Goal: Task Accomplishment & Management: Manage account settings

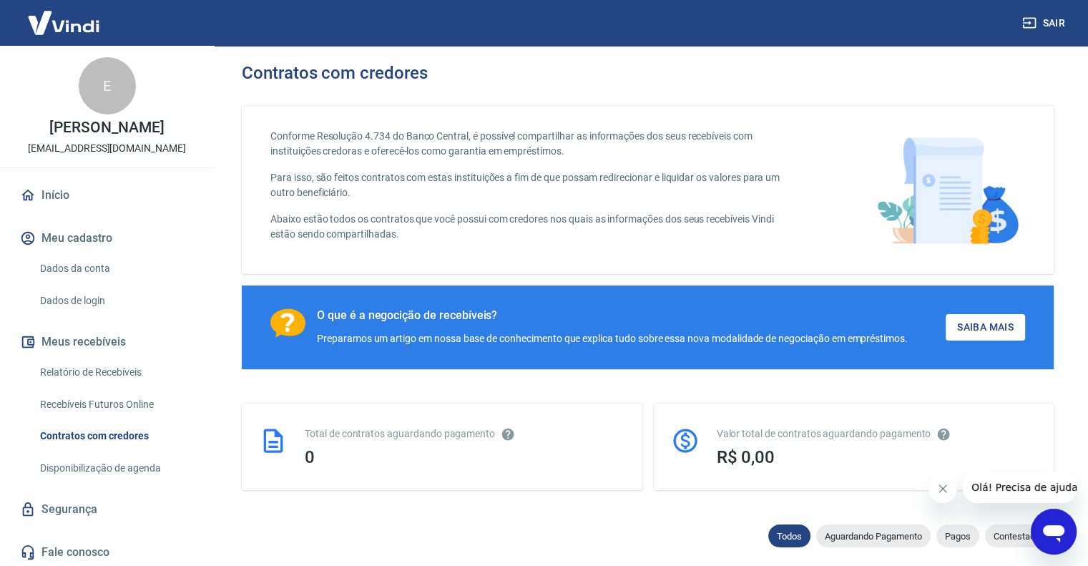
click at [104, 283] on link "Dados da conta" at bounding box center [115, 268] width 162 height 29
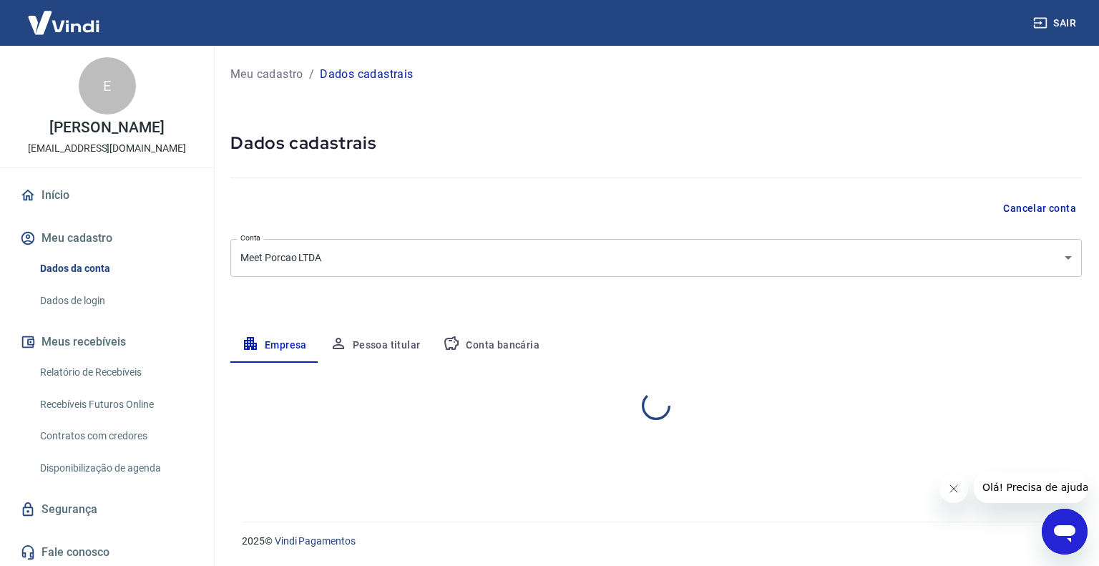
select select "MG"
select select "business"
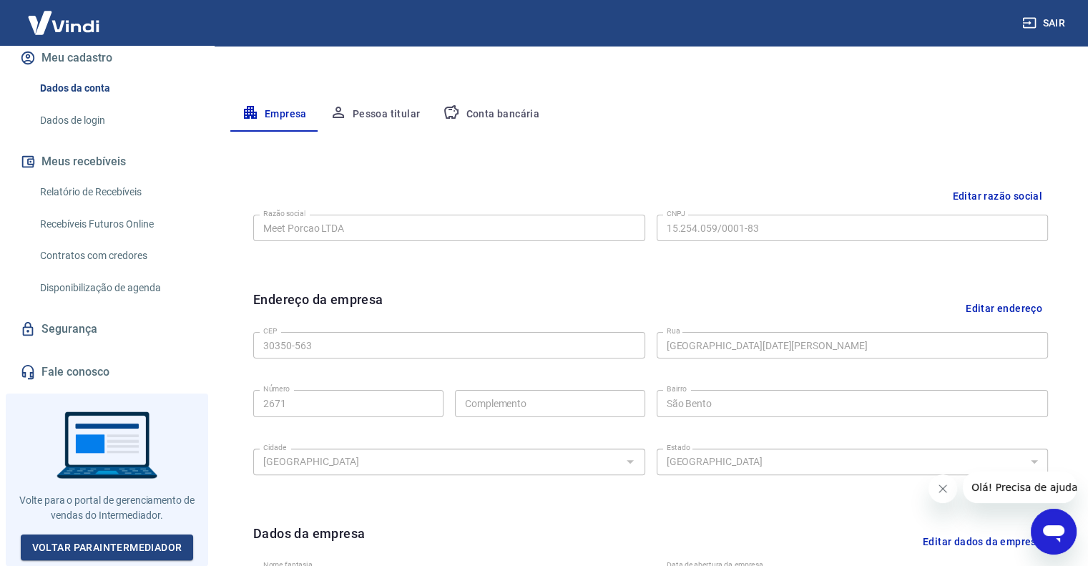
scroll to position [286, 0]
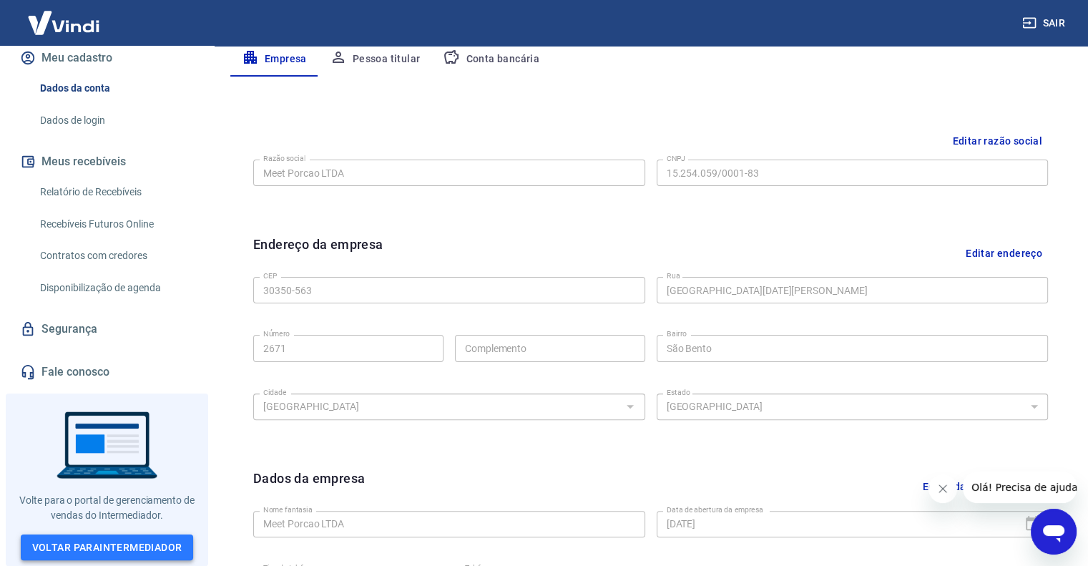
click at [96, 541] on link "Voltar para Intermediador" at bounding box center [107, 547] width 173 height 26
